Goal: Information Seeking & Learning: Learn about a topic

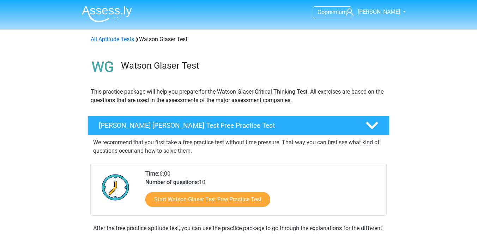
scroll to position [440, 0]
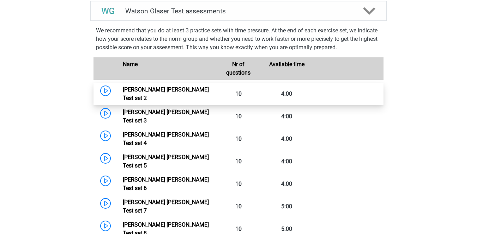
click at [160, 95] on link "Watson Glaser Test set 2" at bounding box center [166, 93] width 86 height 15
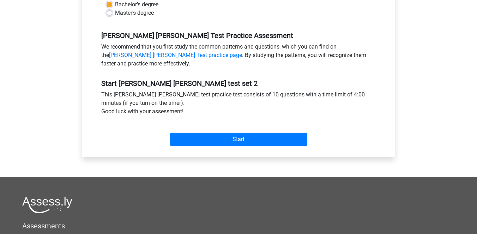
scroll to position [195, 0]
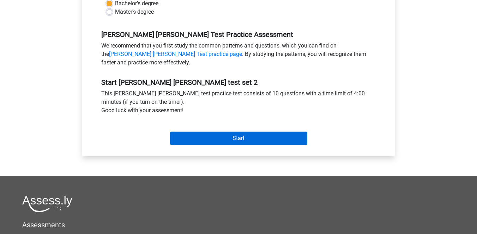
click at [219, 135] on input "Start" at bounding box center [238, 138] width 137 height 13
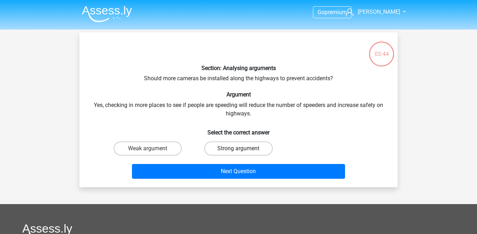
click at [234, 144] on label "Strong argument" at bounding box center [238, 149] width 68 height 14
click at [238, 149] on input "Strong argument" at bounding box center [240, 151] width 5 height 5
radio input "true"
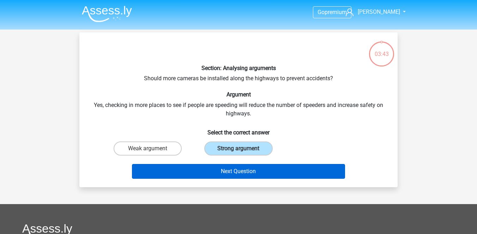
click at [243, 168] on button "Next Question" at bounding box center [238, 171] width 213 height 15
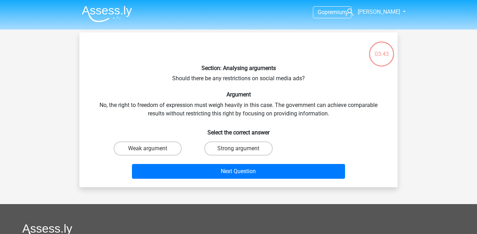
scroll to position [32, 0]
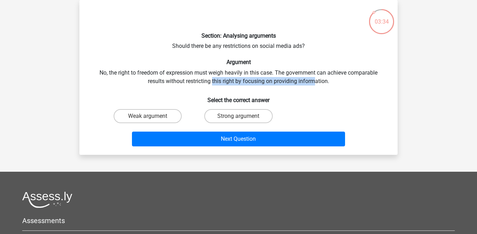
drag, startPoint x: 213, startPoint y: 83, endPoint x: 313, endPoint y: 83, distance: 100.8
click at [313, 83] on div "Section: Analysing arguments Should there be any restrictions on social media a…" at bounding box center [238, 78] width 312 height 144
click at [317, 61] on h6 "Argument" at bounding box center [238, 62] width 295 height 7
click at [166, 119] on label "Weak argument" at bounding box center [148, 116] width 68 height 14
click at [152, 119] on input "Weak argument" at bounding box center [150, 118] width 5 height 5
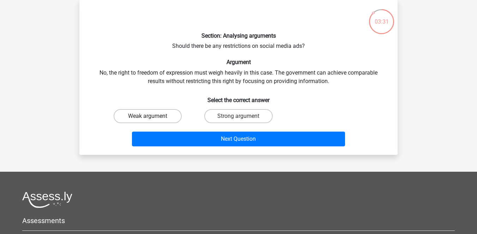
radio input "true"
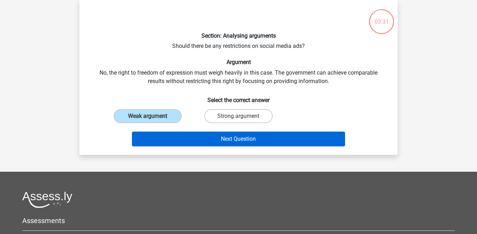
click at [200, 142] on button "Next Question" at bounding box center [238, 139] width 213 height 15
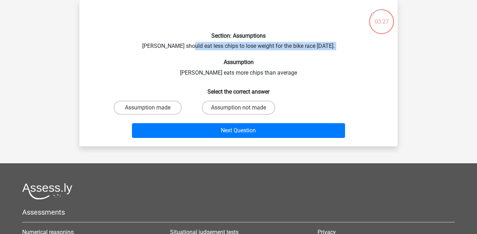
drag, startPoint x: 189, startPoint y: 49, endPoint x: 300, endPoint y: 55, distance: 111.6
click at [300, 55] on div "Section: Assumptions Chris should eat less chips to lose weight for the bike ra…" at bounding box center [238, 73] width 312 height 135
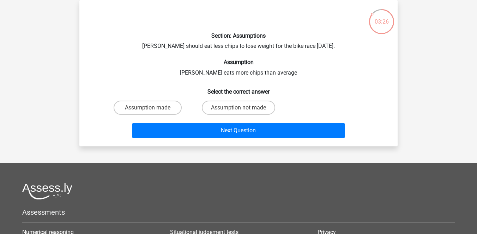
click at [276, 67] on div "Section: Assumptions Chris should eat less chips to lose weight for the bike ra…" at bounding box center [238, 73] width 312 height 135
click at [164, 104] on label "Assumption made" at bounding box center [148, 108] width 68 height 14
click at [152, 108] on input "Assumption made" at bounding box center [150, 110] width 5 height 5
radio input "true"
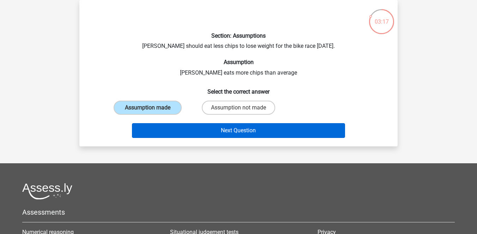
click at [204, 128] on button "Next Question" at bounding box center [238, 130] width 213 height 15
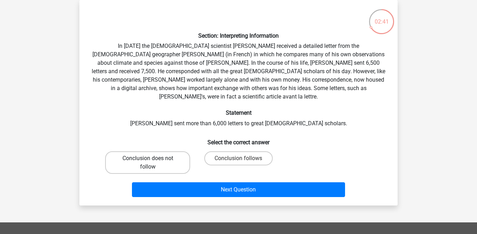
click at [177, 153] on label "Conclusion does not follow" at bounding box center [147, 163] width 85 height 23
click at [152, 159] on input "Conclusion does not follow" at bounding box center [150, 161] width 5 height 5
radio input "true"
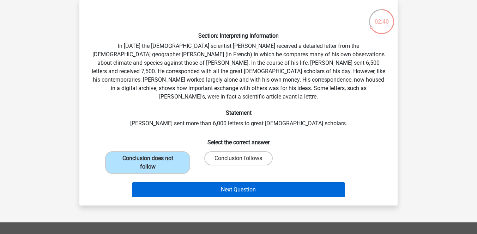
click at [222, 183] on button "Next Question" at bounding box center [238, 190] width 213 height 15
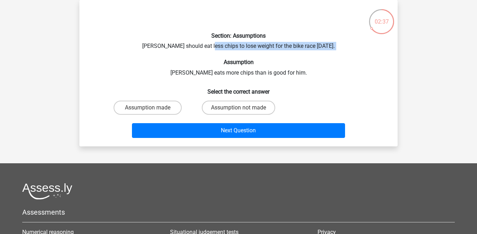
drag, startPoint x: 211, startPoint y: 48, endPoint x: 266, endPoint y: 55, distance: 55.8
click at [266, 55] on div "Section: Assumptions Chris should eat less chips to lose weight for the bike ra…" at bounding box center [238, 73] width 312 height 135
click at [154, 104] on label "Assumption made" at bounding box center [148, 108] width 68 height 14
click at [152, 108] on input "Assumption made" at bounding box center [150, 110] width 5 height 5
radio input "true"
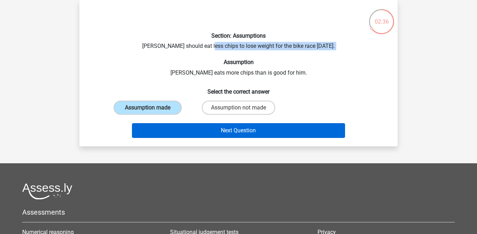
click at [203, 125] on button "Next Question" at bounding box center [238, 130] width 213 height 15
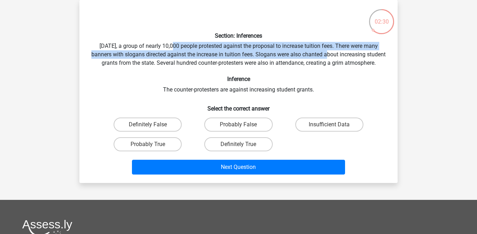
drag, startPoint x: 171, startPoint y: 48, endPoint x: 324, endPoint y: 53, distance: 153.5
click at [325, 54] on div "Section: Inferences Last Saturday, a group of nearly 10,000 people protested ag…" at bounding box center [238, 92] width 312 height 172
drag, startPoint x: 164, startPoint y: 65, endPoint x: 344, endPoint y: 68, distance: 179.9
click at [344, 68] on div "Section: Inferences Last Saturday, a group of nearly 10,000 people protested ag…" at bounding box center [238, 92] width 312 height 172
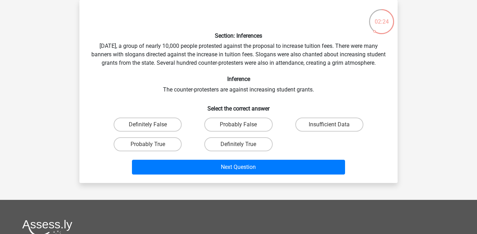
click at [263, 102] on div "Section: Inferences Last Saturday, a group of nearly 10,000 people protested ag…" at bounding box center [238, 92] width 312 height 172
drag, startPoint x: 279, startPoint y: 99, endPoint x: 323, endPoint y: 102, distance: 43.5
click at [323, 102] on div "Section: Inferences Last Saturday, a group of nearly 10,000 people protested ag…" at bounding box center [238, 92] width 312 height 172
drag, startPoint x: 319, startPoint y: 45, endPoint x: 330, endPoint y: 45, distance: 11.6
click at [330, 45] on div "Section: Inferences Last Saturday, a group of nearly 10,000 people protested ag…" at bounding box center [238, 92] width 312 height 172
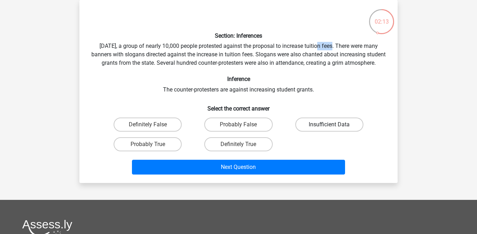
click at [318, 131] on label "Insufficient Data" at bounding box center [329, 125] width 68 height 14
click at [329, 129] on input "Insufficient Data" at bounding box center [331, 127] width 5 height 5
radio input "true"
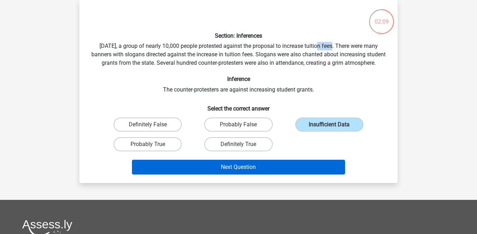
click at [268, 175] on button "Next Question" at bounding box center [238, 167] width 213 height 15
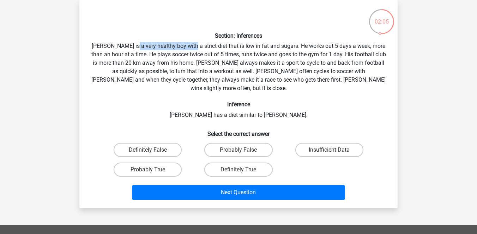
drag, startPoint x: 135, startPoint y: 47, endPoint x: 191, endPoint y: 43, distance: 56.6
click at [191, 43] on div "Section: Inferences Rowan is a very healthy boy with a strict diet that is low …" at bounding box center [238, 104] width 312 height 197
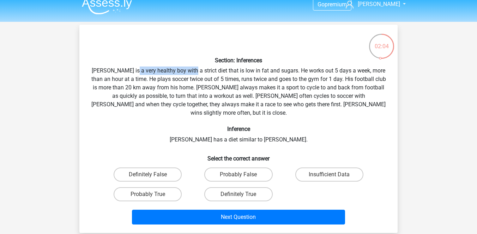
scroll to position [12, 0]
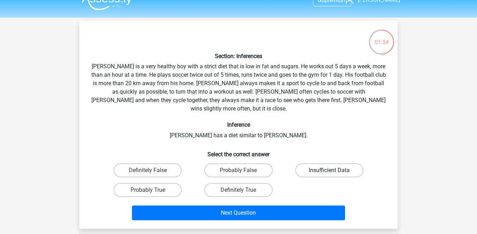
click at [304, 164] on label "Insufficient Data" at bounding box center [329, 171] width 68 height 14
click at [329, 171] on input "Insufficient Data" at bounding box center [331, 173] width 5 height 5
radio input "true"
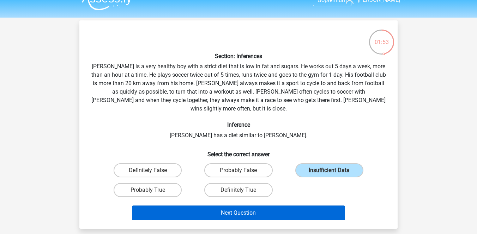
click at [295, 206] on button "Next Question" at bounding box center [238, 213] width 213 height 15
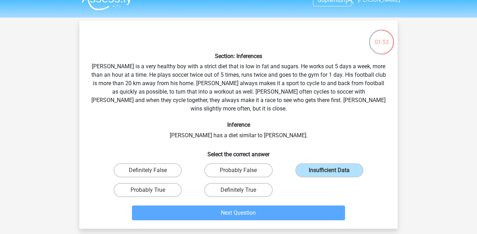
scroll to position [32, 0]
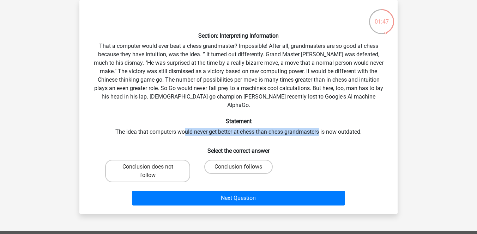
drag, startPoint x: 185, startPoint y: 126, endPoint x: 320, endPoint y: 122, distance: 134.7
click at [320, 122] on div "Section: Interpreting Information That a computer would ever beat a chess grand…" at bounding box center [238, 107] width 312 height 203
click at [237, 160] on label "Conclusion follows" at bounding box center [238, 167] width 68 height 14
click at [238, 167] on input "Conclusion follows" at bounding box center [240, 169] width 5 height 5
radio input "true"
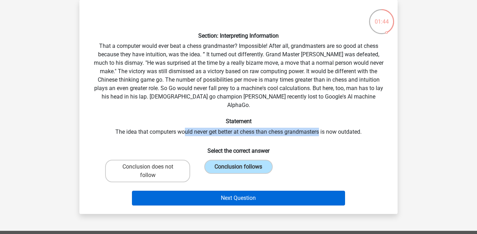
click at [241, 194] on button "Next Question" at bounding box center [238, 198] width 213 height 15
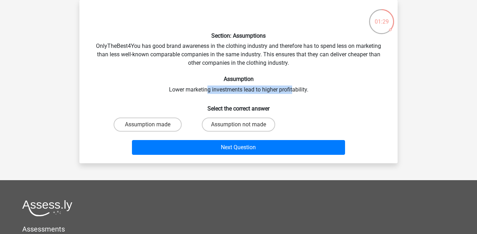
drag, startPoint x: 207, startPoint y: 90, endPoint x: 292, endPoint y: 92, distance: 85.0
click at [292, 92] on div "Section: Assumptions OnlyTheBest4You has good brand awareness in the clothing i…" at bounding box center [238, 82] width 312 height 152
click at [282, 100] on h6 "Select the correct answer" at bounding box center [238, 106] width 295 height 12
click at [149, 127] on input "Assumption made" at bounding box center [150, 127] width 5 height 5
radio input "true"
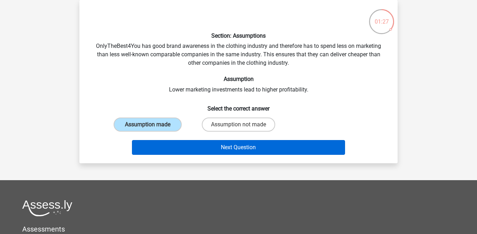
click at [184, 147] on button "Next Question" at bounding box center [238, 147] width 213 height 15
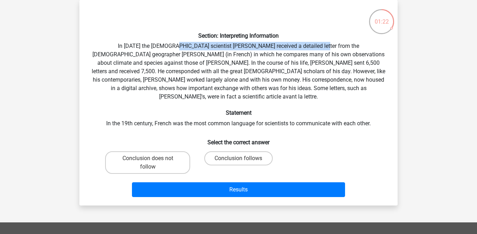
drag, startPoint x: 150, startPoint y: 46, endPoint x: 292, endPoint y: 47, distance: 141.4
click at [292, 47] on div "Section: Interpreting Information In 1839 the English scientist Charles Darwin …" at bounding box center [238, 103] width 312 height 195
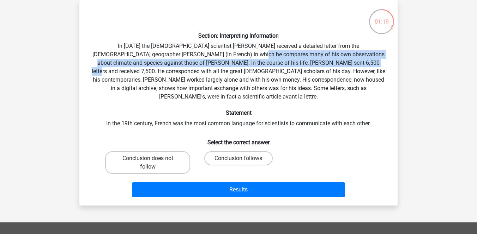
drag, startPoint x: 201, startPoint y: 56, endPoint x: 307, endPoint y: 59, distance: 105.8
click at [307, 59] on div "Section: Interpreting Information In 1839 the English scientist Charles Darwin …" at bounding box center [238, 103] width 312 height 195
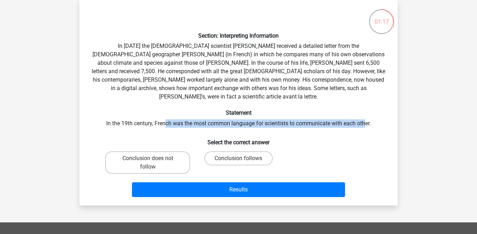
drag, startPoint x: 165, startPoint y: 115, endPoint x: 365, endPoint y: 113, distance: 200.3
click at [365, 113] on div "Section: Interpreting Information In 1839 the English scientist Charles Darwin …" at bounding box center [238, 103] width 312 height 195
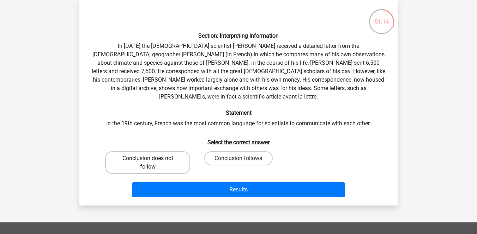
click at [171, 159] on label "Conclusion does not follow" at bounding box center [147, 163] width 85 height 23
click at [152, 159] on input "Conclusion does not follow" at bounding box center [150, 161] width 5 height 5
radio input "true"
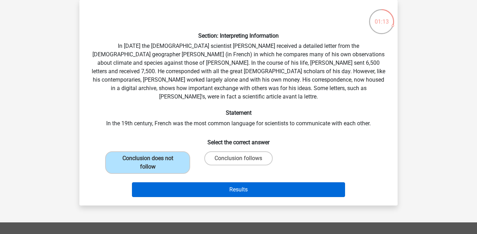
click at [199, 183] on button "Results" at bounding box center [238, 190] width 213 height 15
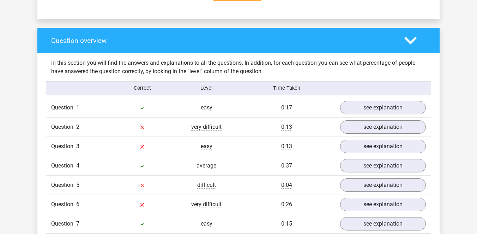
scroll to position [495, 0]
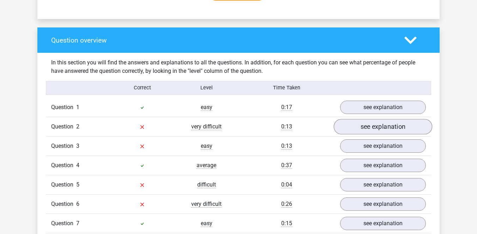
click at [370, 124] on link "see explanation" at bounding box center [383, 127] width 98 height 16
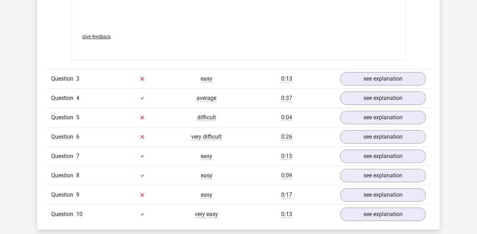
scroll to position [930, 0]
click at [358, 85] on div "Question 3 easy 0:13 see explanation" at bounding box center [238, 78] width 385 height 19
click at [356, 82] on link "see explanation" at bounding box center [383, 79] width 98 height 16
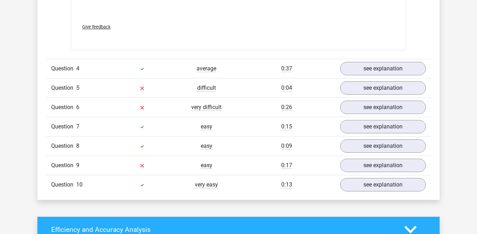
scroll to position [1324, 0]
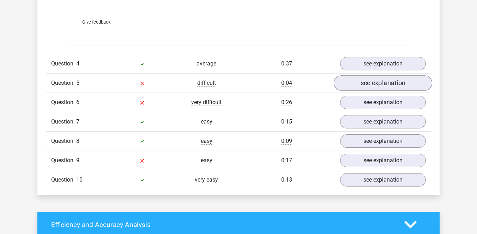
click at [356, 85] on link "see explanation" at bounding box center [383, 83] width 98 height 16
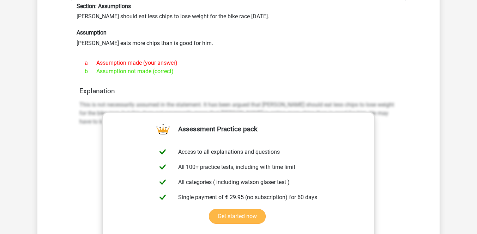
scroll to position [1429, 0]
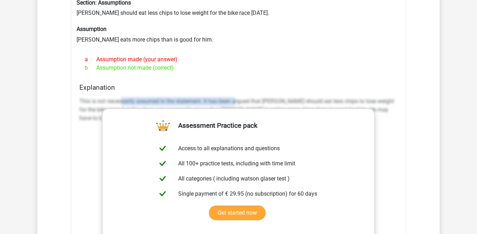
drag, startPoint x: 121, startPoint y: 99, endPoint x: 237, endPoint y: 102, distance: 116.8
click at [237, 102] on p "This is not necessarily assumed in the statement. It has been argued that [PERS…" at bounding box center [238, 109] width 318 height 25
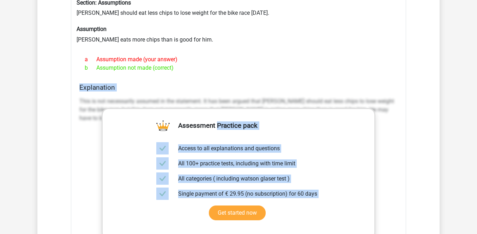
drag, startPoint x: 76, startPoint y: 98, endPoint x: 304, endPoint y: 108, distance: 228.0
click at [304, 108] on div "Section: Assumptions Chris should eat less chips to lose weight for the bike ra…" at bounding box center [238, 167] width 335 height 342
click at [273, 77] on div "Section: Assumptions Chris should eat less chips to lose weight for the bike ra…" at bounding box center [238, 167] width 335 height 342
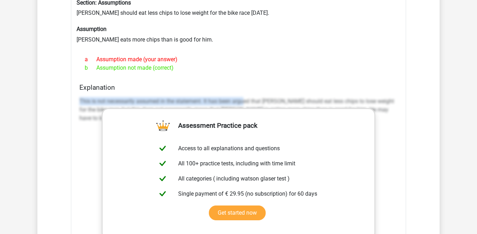
drag, startPoint x: 75, startPoint y: 97, endPoint x: 243, endPoint y: 97, distance: 168.6
click at [243, 97] on div "Section: Assumptions Chris should eat less chips to lose weight for the bike ra…" at bounding box center [238, 167] width 335 height 342
copy p "This is not necessarily assumed in the statement. It has been argu"
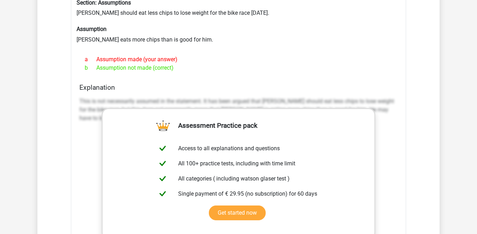
click at [72, 100] on div "Section: Assumptions Chris should eat less chips to lose weight for the bike ra…" at bounding box center [238, 167] width 335 height 342
drag, startPoint x: 81, startPoint y: 100, endPoint x: 153, endPoint y: 100, distance: 72.3
click at [153, 100] on p "This is not necessarily assumed in the statement. It has been argued that [PERS…" at bounding box center [238, 109] width 318 height 25
click at [165, 86] on h4 "Explanation" at bounding box center [238, 88] width 318 height 8
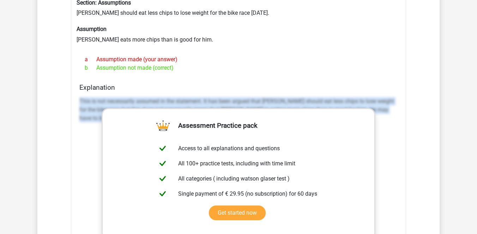
drag, startPoint x: 79, startPoint y: 101, endPoint x: 378, endPoint y: 116, distance: 299.4
click at [378, 116] on div "Explanation This is not necessarily assumed in the statement. It has been argue…" at bounding box center [239, 195] width 324 height 223
copy p "This is not necessarily assumed in the statement. It has been argued that [PERS…"
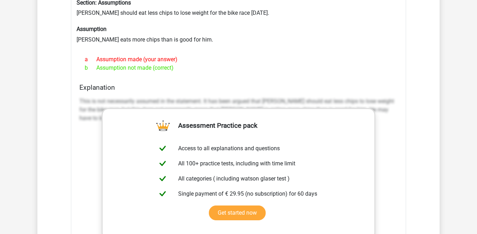
click at [227, 68] on div "b Assumption not made (correct)" at bounding box center [238, 68] width 318 height 8
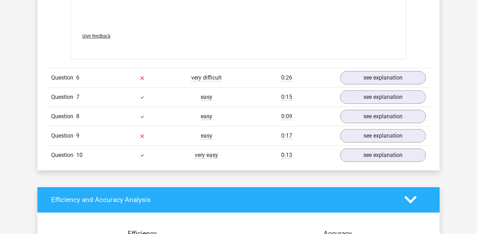
scroll to position [1711, 0]
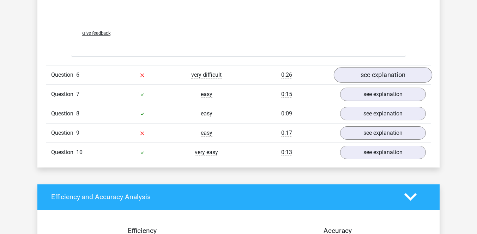
click at [351, 73] on link "see explanation" at bounding box center [383, 75] width 98 height 16
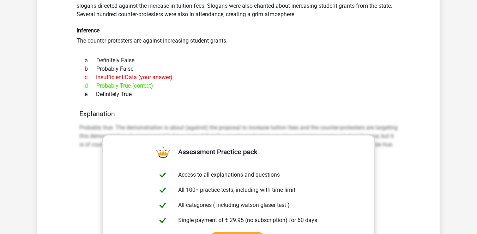
scroll to position [1826, 0]
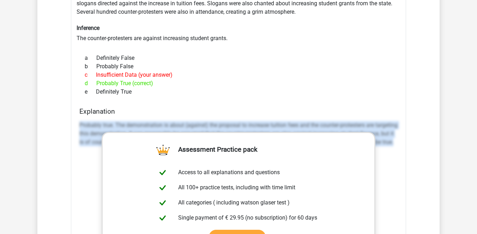
drag, startPoint x: 79, startPoint y: 123, endPoint x: 384, endPoint y: 150, distance: 305.8
click at [384, 150] on div "Explanation Probably true. The demonstration is about (against) the proposal to…" at bounding box center [239, 219] width 324 height 223
copy p "Probably true. The demonstration is about (against) the proposal to increase tu…"
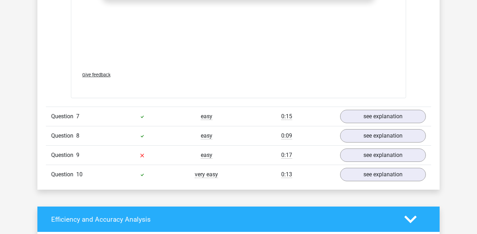
scroll to position [2105, 0]
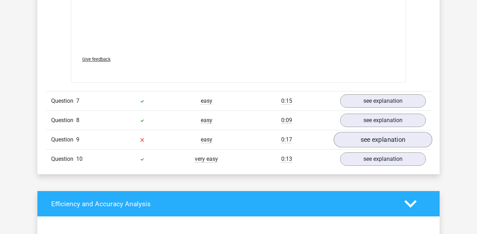
click at [353, 138] on link "see explanation" at bounding box center [383, 141] width 98 height 16
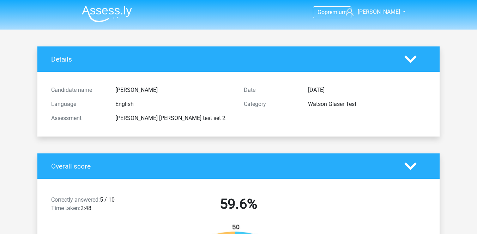
scroll to position [0, 0]
click at [221, 163] on h4 "Overall score" at bounding box center [222, 167] width 342 height 8
click at [413, 167] on polygon at bounding box center [410, 167] width 12 height 8
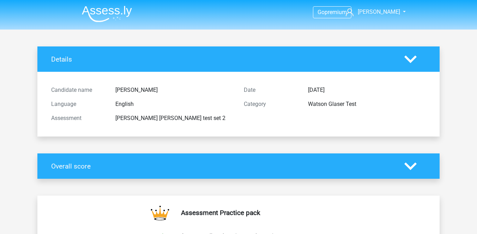
click at [412, 56] on icon at bounding box center [410, 59] width 12 height 12
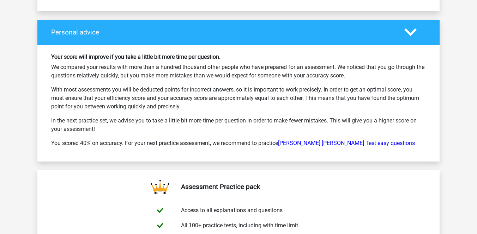
scroll to position [2640, 0]
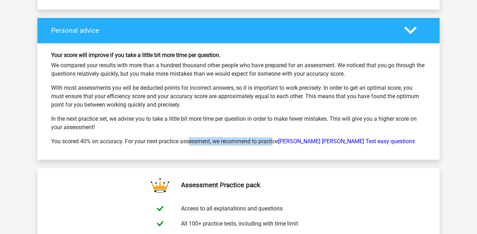
drag, startPoint x: 163, startPoint y: 138, endPoint x: 248, endPoint y: 140, distance: 84.3
click at [249, 141] on p "You scored 40% on accuracy. For your next practice assessment, we recommend to …" at bounding box center [238, 142] width 374 height 8
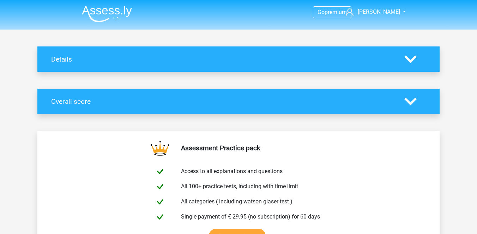
scroll to position [0, 0]
click at [101, 11] on img at bounding box center [107, 14] width 50 height 17
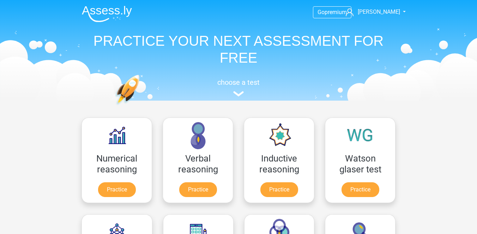
scroll to position [63, 0]
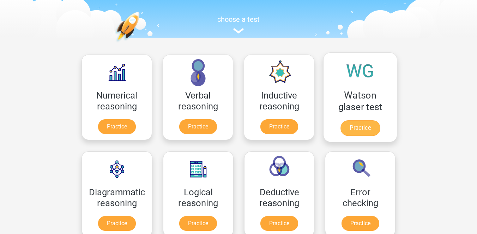
click at [355, 131] on link "Practice" at bounding box center [359, 129] width 39 height 16
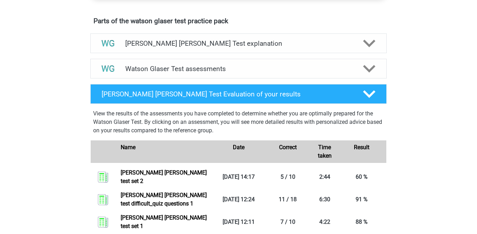
scroll to position [384, 0]
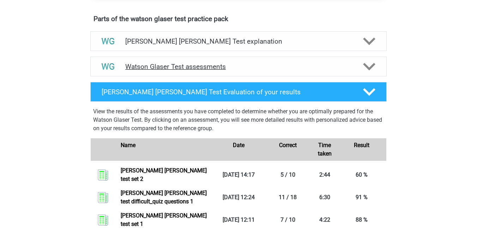
click at [217, 71] on h4 "Watson Glaser Test assessments" at bounding box center [238, 67] width 226 height 8
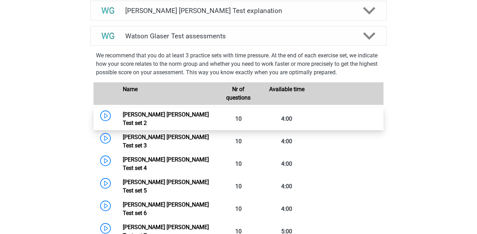
scroll to position [421, 0]
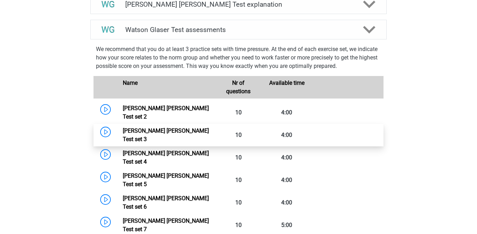
click at [186, 132] on link "[PERSON_NAME] [PERSON_NAME] Test set 3" at bounding box center [166, 135] width 86 height 15
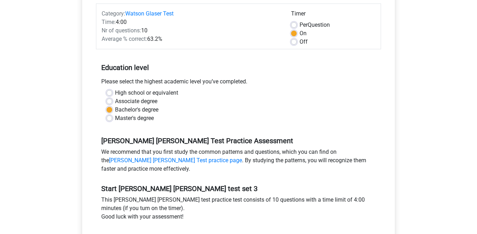
scroll to position [133, 0]
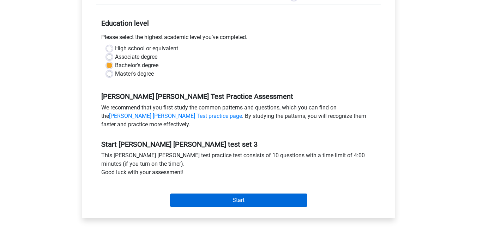
click at [262, 203] on input "Start" at bounding box center [238, 200] width 137 height 13
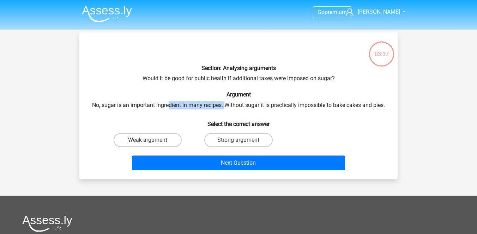
drag, startPoint x: 170, startPoint y: 104, endPoint x: 225, endPoint y: 103, distance: 55.0
click at [225, 103] on div "Section: Analysing arguments Would it be good for public health if additional t…" at bounding box center [238, 105] width 312 height 135
drag, startPoint x: 271, startPoint y: 106, endPoint x: 359, endPoint y: 103, distance: 87.9
click at [359, 103] on div "Section: Analysing arguments Would it be good for public health if additional t…" at bounding box center [238, 105] width 312 height 135
drag, startPoint x: 201, startPoint y: 80, endPoint x: 217, endPoint y: 82, distance: 16.0
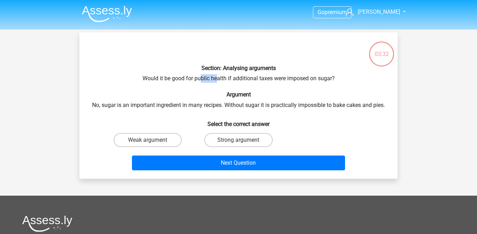
click at [217, 82] on div "Section: Analysing arguments Would it be good for public health if additional t…" at bounding box center [238, 105] width 312 height 135
click at [152, 136] on label "Weak argument" at bounding box center [148, 140] width 68 height 14
click at [152, 140] on input "Weak argument" at bounding box center [150, 142] width 5 height 5
radio input "true"
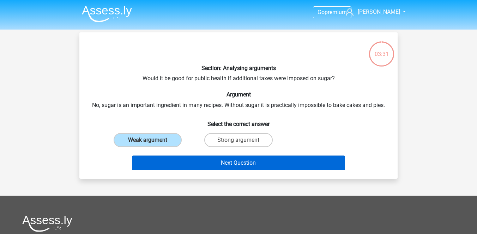
click at [176, 160] on button "Next Question" at bounding box center [238, 163] width 213 height 15
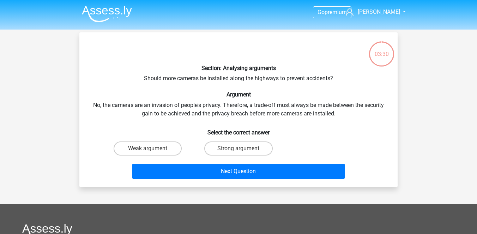
scroll to position [32, 0]
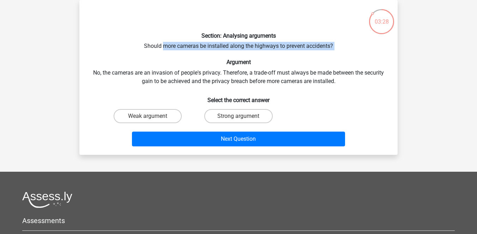
drag, startPoint x: 162, startPoint y: 48, endPoint x: 291, endPoint y: 53, distance: 128.8
click at [291, 53] on div "Section: Analysing arguments Should more cameras be installed along the highway…" at bounding box center [238, 78] width 312 height 144
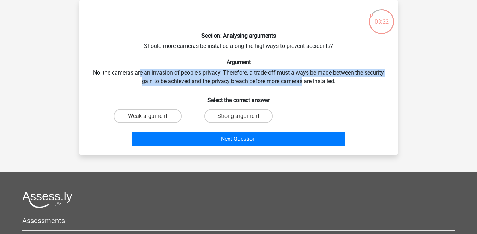
drag, startPoint x: 140, startPoint y: 71, endPoint x: 299, endPoint y: 79, distance: 158.9
click at [301, 79] on div "Section: Analysing arguments Should more cameras be installed along the highway…" at bounding box center [238, 78] width 312 height 144
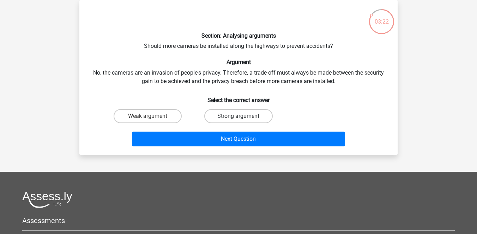
click at [227, 121] on label "Strong argument" at bounding box center [238, 116] width 68 height 14
click at [238, 121] on input "Strong argument" at bounding box center [240, 118] width 5 height 5
radio input "true"
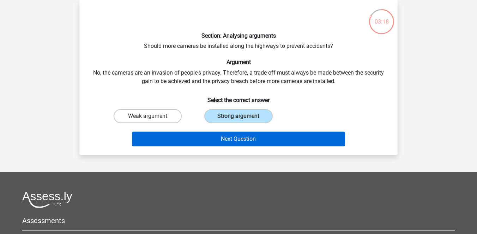
click at [258, 140] on button "Next Question" at bounding box center [238, 139] width 213 height 15
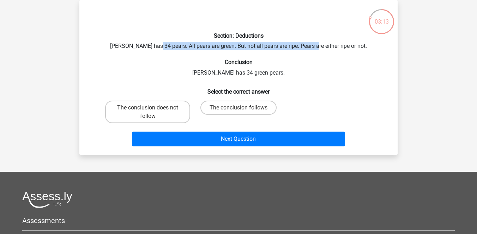
drag, startPoint x: 166, startPoint y: 46, endPoint x: 324, endPoint y: 47, distance: 158.0
click at [324, 47] on div "Section: Deductions Peter has 34 pears. All pears are green. But not all pears …" at bounding box center [238, 78] width 312 height 144
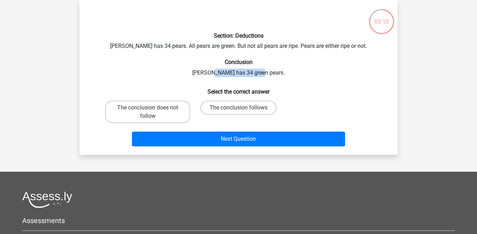
drag, startPoint x: 223, startPoint y: 75, endPoint x: 264, endPoint y: 76, distance: 41.6
click at [264, 76] on div "Section: Deductions Peter has 34 pears. All pears are green. But not all pears …" at bounding box center [238, 78] width 312 height 144
click at [281, 66] on div "Section: Deductions Peter has 34 pears. All pears are green. But not all pears …" at bounding box center [238, 78] width 312 height 144
click at [225, 111] on label "The conclusion follows" at bounding box center [238, 108] width 76 height 14
click at [238, 111] on input "The conclusion follows" at bounding box center [240, 110] width 5 height 5
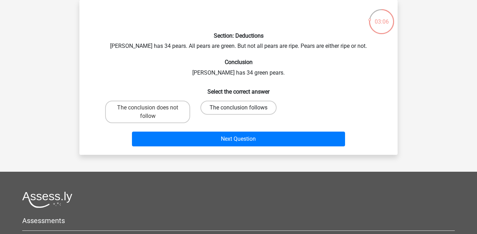
radio input "true"
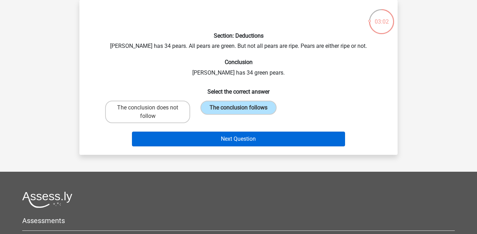
click at [229, 142] on button "Next Question" at bounding box center [238, 139] width 213 height 15
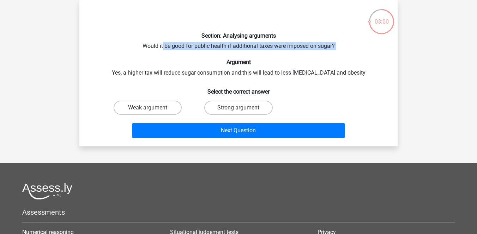
drag, startPoint x: 163, startPoint y: 49, endPoint x: 288, endPoint y: 56, distance: 125.4
click at [288, 56] on div "Section: Analysing arguments Would it be good for public health if additional t…" at bounding box center [238, 73] width 312 height 135
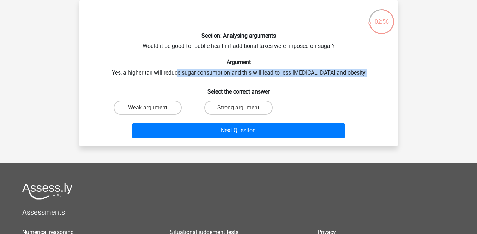
drag, startPoint x: 187, startPoint y: 75, endPoint x: 258, endPoint y: 84, distance: 71.4
click at [258, 84] on div "Section: Analysing arguments Would it be good for public health if additional t…" at bounding box center [238, 73] width 312 height 135
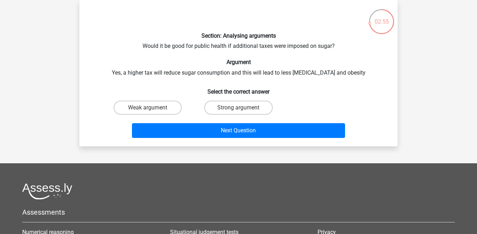
click at [212, 68] on div "Section: Analysing arguments Would it be good for public health if additional t…" at bounding box center [238, 73] width 312 height 135
click at [228, 108] on label "Strong argument" at bounding box center [238, 108] width 68 height 14
click at [238, 108] on input "Strong argument" at bounding box center [240, 110] width 5 height 5
radio input "true"
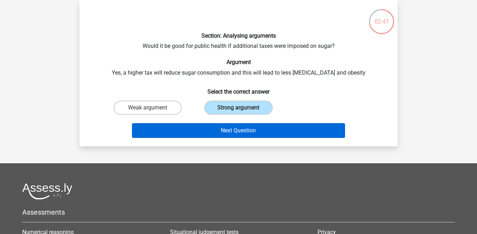
click at [233, 134] on button "Next Question" at bounding box center [238, 130] width 213 height 15
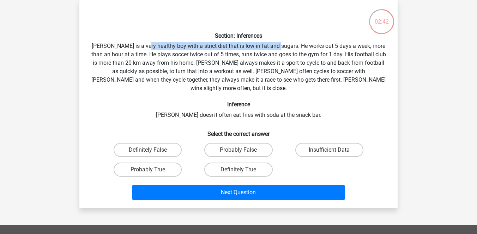
drag, startPoint x: 146, startPoint y: 46, endPoint x: 278, endPoint y: 48, distance: 131.5
click at [278, 48] on div "Section: Inferences Rowan is a very healthy boy with a strict diet that is low …" at bounding box center [238, 104] width 312 height 197
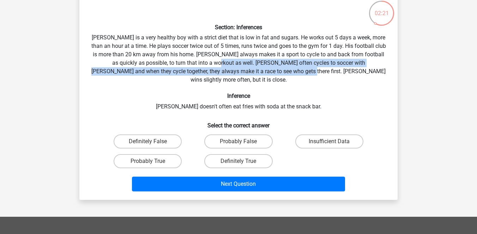
drag, startPoint x: 205, startPoint y: 63, endPoint x: 294, endPoint y: 69, distance: 89.1
click at [295, 69] on div "Section: Inferences Rowan is a very healthy boy with a strict diet that is low …" at bounding box center [238, 95] width 312 height 197
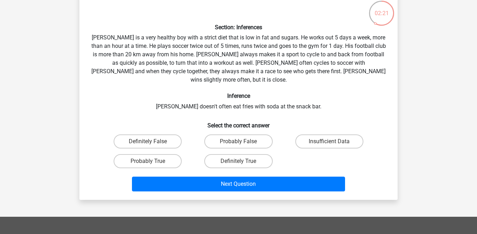
click at [275, 99] on div "Section: Inferences Rowan is a very healthy boy with a strict diet that is low …" at bounding box center [238, 95] width 312 height 197
drag, startPoint x: 173, startPoint y: 37, endPoint x: 273, endPoint y: 38, distance: 99.1
click at [273, 38] on div "Section: Inferences Rowan is a very healthy boy with a strict diet that is low …" at bounding box center [238, 95] width 312 height 197
click at [159, 154] on label "Probably True" at bounding box center [148, 161] width 68 height 14
click at [152, 161] on input "Probably True" at bounding box center [150, 163] width 5 height 5
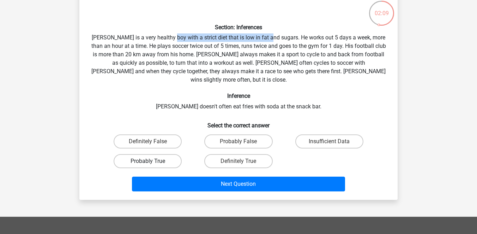
radio input "true"
click at [230, 154] on label "Definitely True" at bounding box center [238, 161] width 68 height 14
click at [238, 161] on input "Definitely True" at bounding box center [240, 163] width 5 height 5
radio input "true"
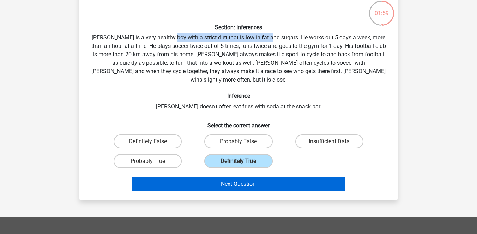
click at [218, 178] on button "Next Question" at bounding box center [238, 184] width 213 height 15
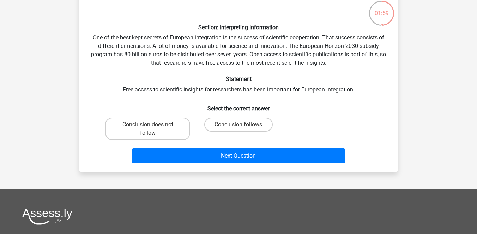
scroll to position [32, 0]
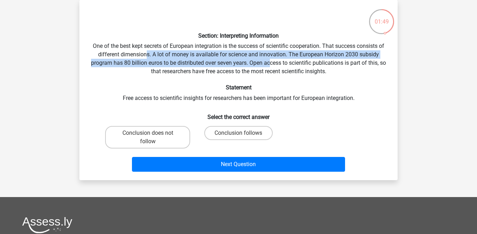
drag, startPoint x: 147, startPoint y: 54, endPoint x: 275, endPoint y: 61, distance: 127.8
click at [275, 61] on div "Section: Interpreting Information One of the best kept secrets of European inte…" at bounding box center [238, 90] width 312 height 169
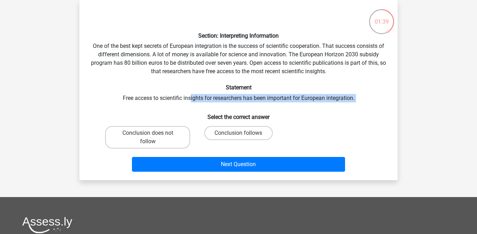
drag, startPoint x: 189, startPoint y: 99, endPoint x: 279, endPoint y: 103, distance: 90.0
click at [279, 103] on div "Section: Interpreting Information One of the best kept secrets of European inte…" at bounding box center [238, 90] width 312 height 169
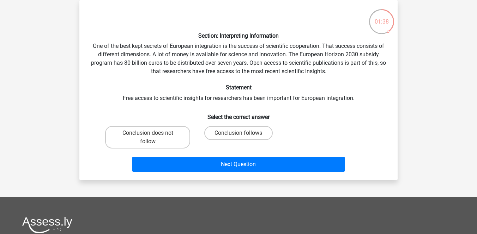
click at [264, 105] on div "Section: Interpreting Information One of the best kept secrets of European inte…" at bounding box center [238, 90] width 312 height 169
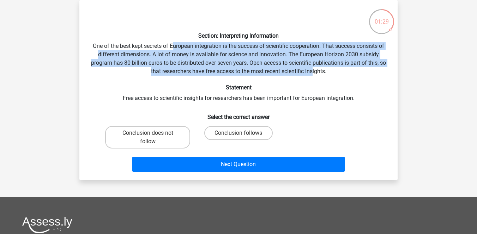
drag, startPoint x: 173, startPoint y: 47, endPoint x: 316, endPoint y: 72, distance: 145.5
click at [317, 72] on div "Section: Interpreting Information One of the best kept secrets of European inte…" at bounding box center [238, 90] width 312 height 169
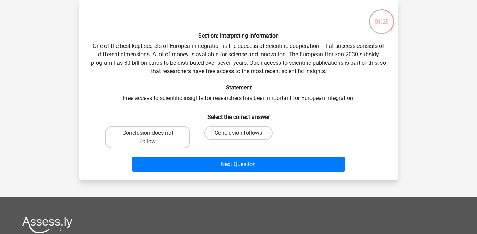
click at [306, 88] on h6 "Statement" at bounding box center [238, 87] width 295 height 7
drag, startPoint x: 246, startPoint y: 100, endPoint x: 297, endPoint y: 100, distance: 50.4
click at [297, 100] on div "Section: Interpreting Information One of the best kept secrets of European inte…" at bounding box center [238, 90] width 312 height 169
click at [175, 133] on label "Conclusion does not follow" at bounding box center [147, 137] width 85 height 23
click at [152, 133] on input "Conclusion does not follow" at bounding box center [150, 135] width 5 height 5
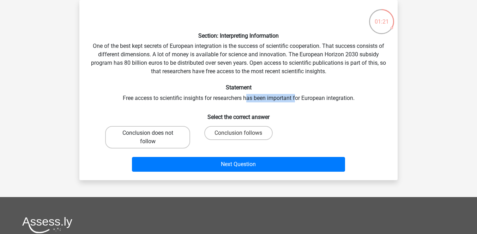
radio input "true"
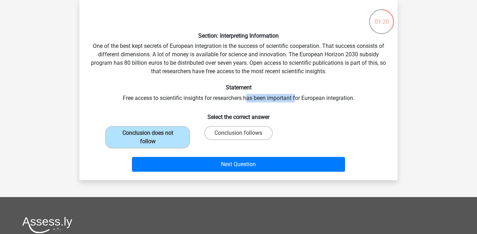
click at [252, 96] on div "Section: Interpreting Information One of the best kept secrets of European inte…" at bounding box center [238, 90] width 312 height 169
drag, startPoint x: 269, startPoint y: 45, endPoint x: 309, endPoint y: 45, distance: 39.8
click at [309, 45] on div "Section: Interpreting Information One of the best kept secrets of European inte…" at bounding box center [238, 90] width 312 height 169
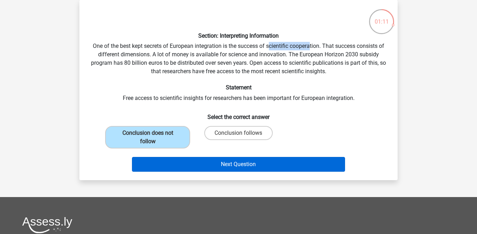
click at [203, 164] on button "Next Question" at bounding box center [238, 164] width 213 height 15
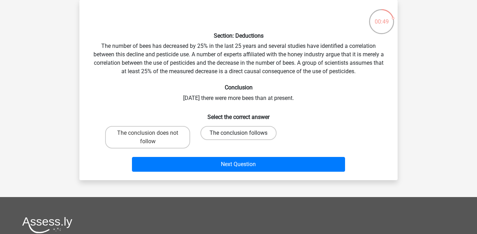
click at [232, 129] on label "The conclusion follows" at bounding box center [238, 133] width 76 height 14
click at [238, 133] on input "The conclusion follows" at bounding box center [240, 135] width 5 height 5
radio input "true"
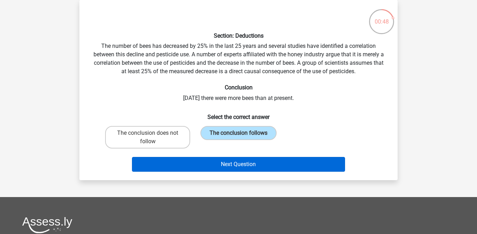
click at [240, 160] on button "Next Question" at bounding box center [238, 164] width 213 height 15
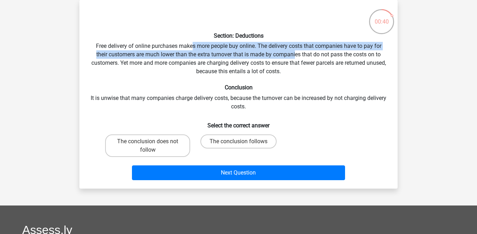
drag, startPoint x: 193, startPoint y: 46, endPoint x: 294, endPoint y: 51, distance: 101.3
click at [295, 51] on div "Section: Deductions Free delivery of online purchases makes more people buy onl…" at bounding box center [238, 95] width 312 height 178
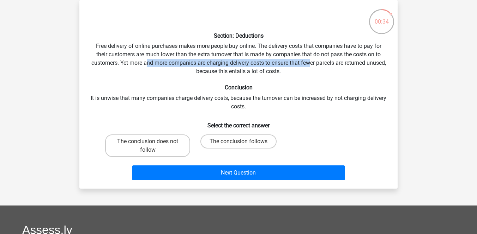
drag, startPoint x: 156, startPoint y: 66, endPoint x: 319, endPoint y: 63, distance: 163.3
click at [320, 63] on div "Section: Deductions Free delivery of online purchases makes more people buy onl…" at bounding box center [238, 95] width 312 height 178
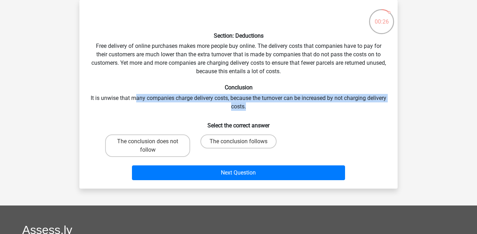
drag, startPoint x: 145, startPoint y: 99, endPoint x: 256, endPoint y: 103, distance: 111.1
click at [256, 103] on div "Section: Deductions Free delivery of online purchases makes more people buy onl…" at bounding box center [238, 95] width 312 height 178
click at [269, 114] on div "Section: Deductions Free delivery of online purchases makes more people buy onl…" at bounding box center [238, 95] width 312 height 178
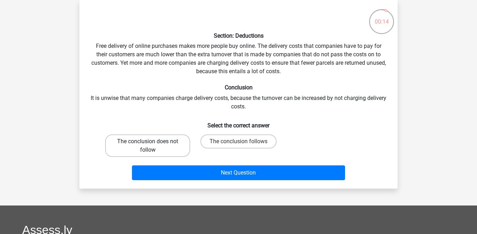
click at [177, 142] on label "The conclusion does not follow" at bounding box center [147, 146] width 85 height 23
click at [152, 142] on input "The conclusion does not follow" at bounding box center [150, 144] width 5 height 5
radio input "true"
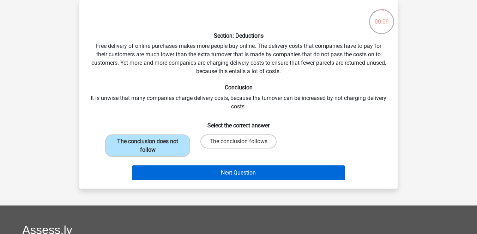
click at [217, 167] on button "Next Question" at bounding box center [238, 173] width 213 height 15
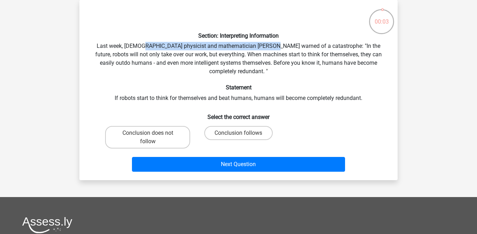
drag, startPoint x: 135, startPoint y: 45, endPoint x: 264, endPoint y: 45, distance: 129.4
click at [264, 45] on div "Section: Interpreting Information Last week, British physicist and mathematicia…" at bounding box center [238, 90] width 312 height 169
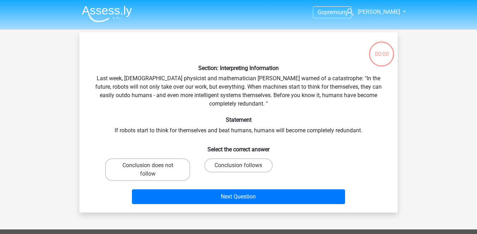
scroll to position [32, 0]
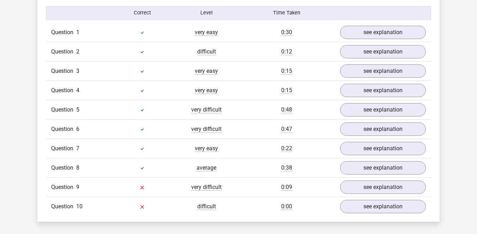
scroll to position [572, 0]
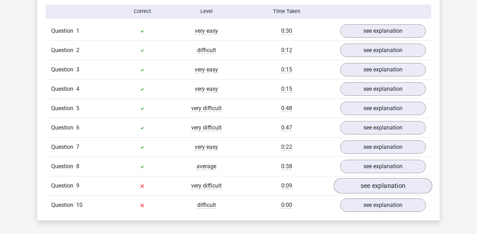
click at [357, 180] on link "see explanation" at bounding box center [383, 186] width 98 height 16
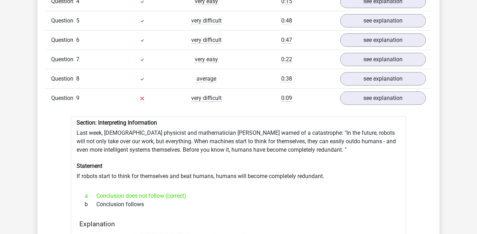
scroll to position [661, 0]
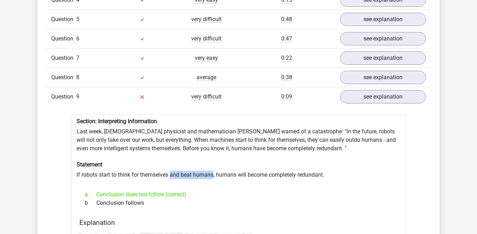
drag, startPoint x: 172, startPoint y: 175, endPoint x: 213, endPoint y: 174, distance: 40.6
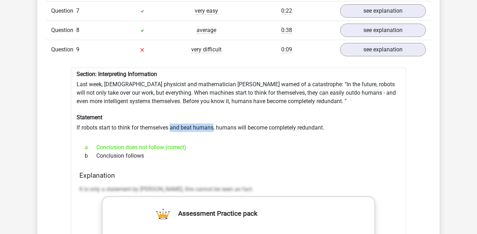
scroll to position [708, 0]
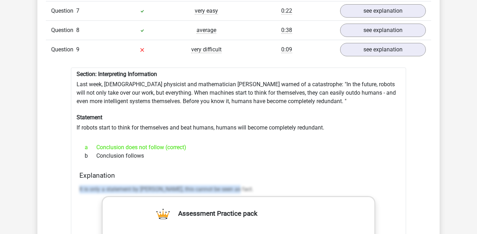
drag, startPoint x: 77, startPoint y: 189, endPoint x: 237, endPoint y: 187, distance: 159.4
copy p "It is only a statement by [PERSON_NAME], this cannot be seen as fact."
click at [275, 161] on div "a Conclusion does not follow (correct) b Conclusion follows" at bounding box center [238, 152] width 318 height 23
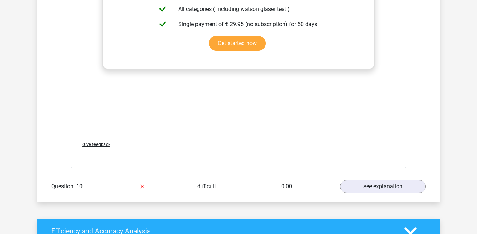
scroll to position [1023, 0]
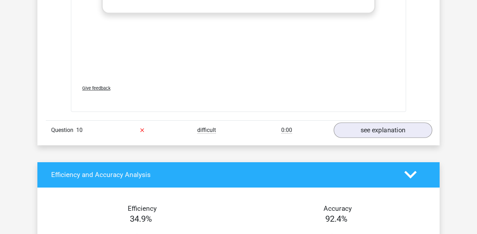
click at [374, 127] on link "see explanation" at bounding box center [383, 131] width 98 height 16
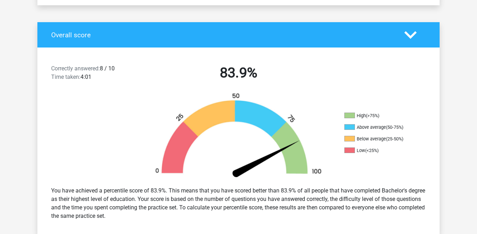
scroll to position [130, 0]
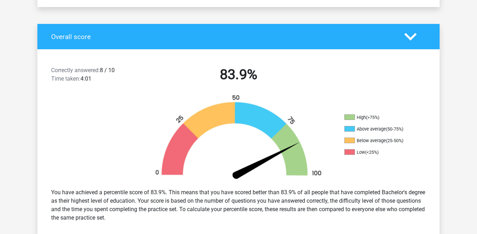
click at [407, 35] on polygon at bounding box center [410, 37] width 12 height 8
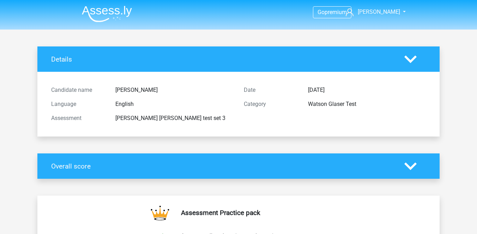
scroll to position [0, 0]
click at [413, 55] on icon at bounding box center [410, 59] width 12 height 12
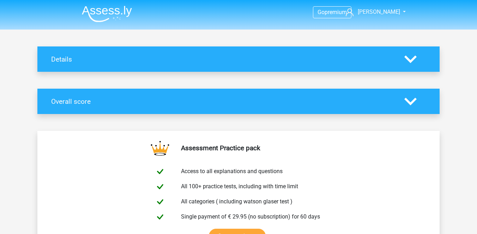
click at [416, 103] on icon at bounding box center [410, 102] width 12 height 12
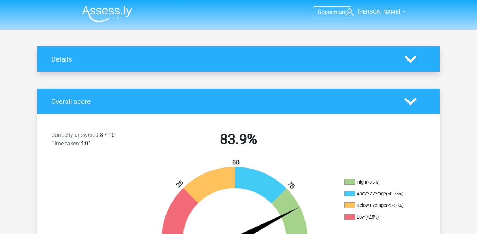
click at [411, 100] on icon at bounding box center [410, 102] width 12 height 12
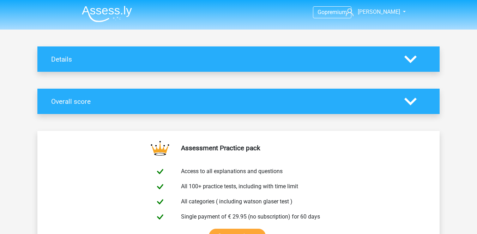
click at [119, 12] on img at bounding box center [107, 14] width 50 height 17
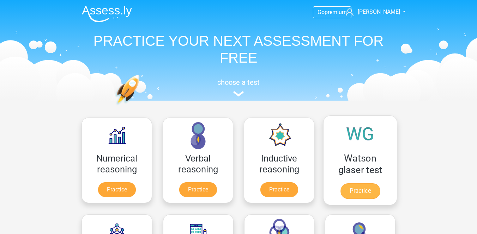
click at [354, 195] on link "Practice" at bounding box center [359, 192] width 39 height 16
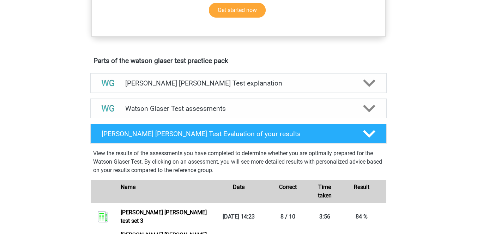
scroll to position [340, 0]
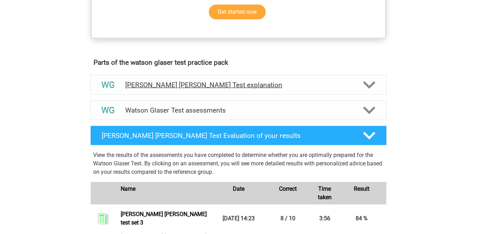
click at [334, 89] on h4 "Watson Glaser Test explanation" at bounding box center [238, 85] width 226 height 8
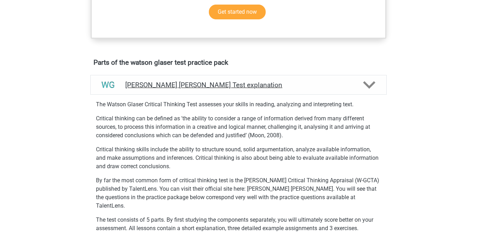
click at [334, 89] on h4 "Watson Glaser Test explanation" at bounding box center [238, 85] width 226 height 8
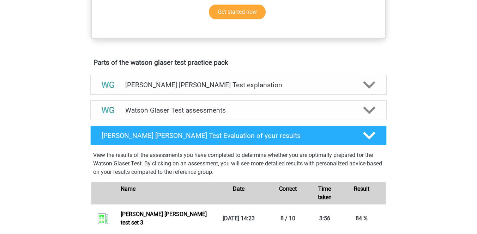
click at [303, 115] on h4 "Watson Glaser Test assessments" at bounding box center [238, 110] width 226 height 8
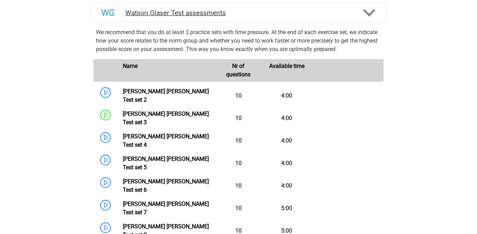
scroll to position [441, 0]
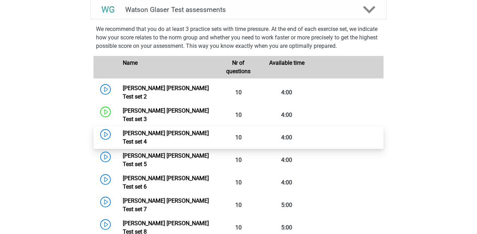
click at [170, 130] on link "Watson Glaser Test set 4" at bounding box center [166, 137] width 86 height 15
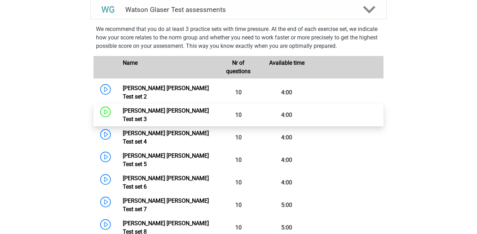
click at [159, 115] on link "Watson Glaser Test set 3" at bounding box center [166, 115] width 86 height 15
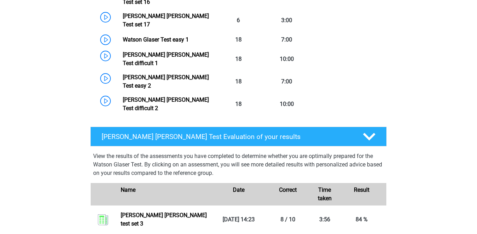
scroll to position [851, 0]
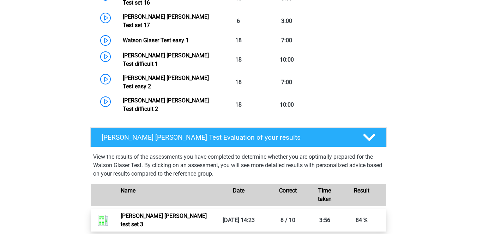
click at [203, 213] on link "Watson glaser test set 3" at bounding box center [164, 220] width 86 height 15
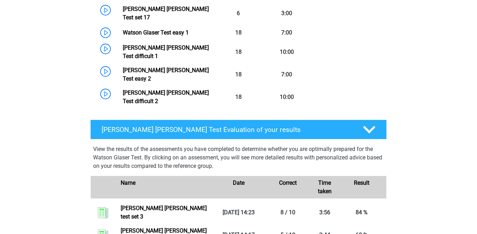
scroll to position [860, 0]
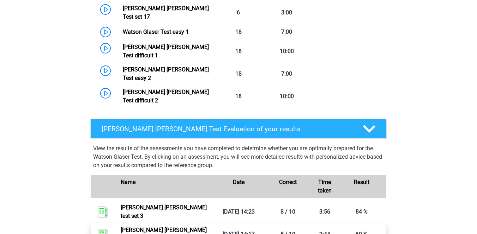
click at [202, 227] on link "Watson glaser test set 2" at bounding box center [164, 234] width 86 height 15
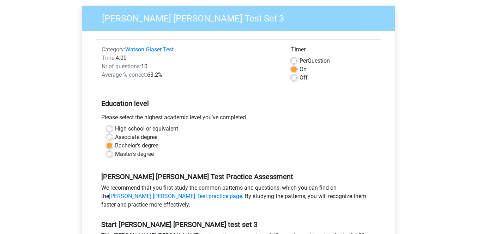
scroll to position [44, 0]
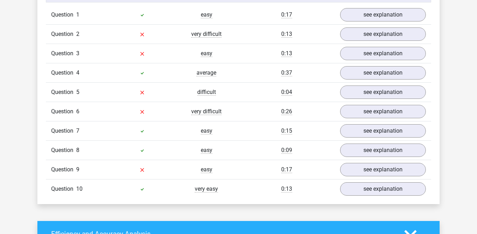
scroll to position [583, 0]
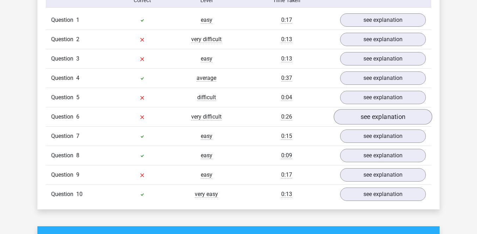
click at [372, 117] on link "see explanation" at bounding box center [383, 117] width 98 height 16
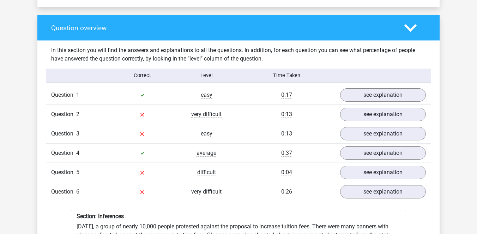
scroll to position [492, 0]
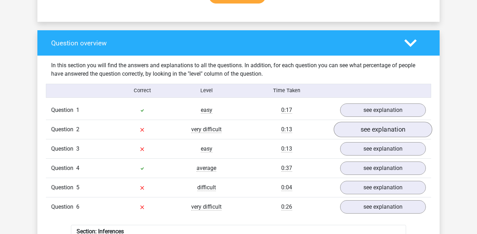
click at [350, 130] on link "see explanation" at bounding box center [383, 130] width 98 height 16
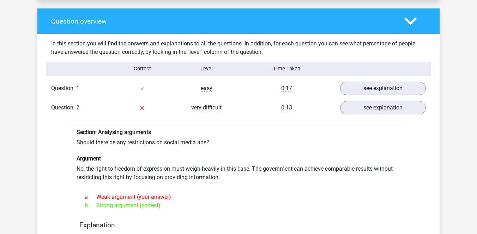
scroll to position [512, 0]
